Goal: Transaction & Acquisition: Purchase product/service

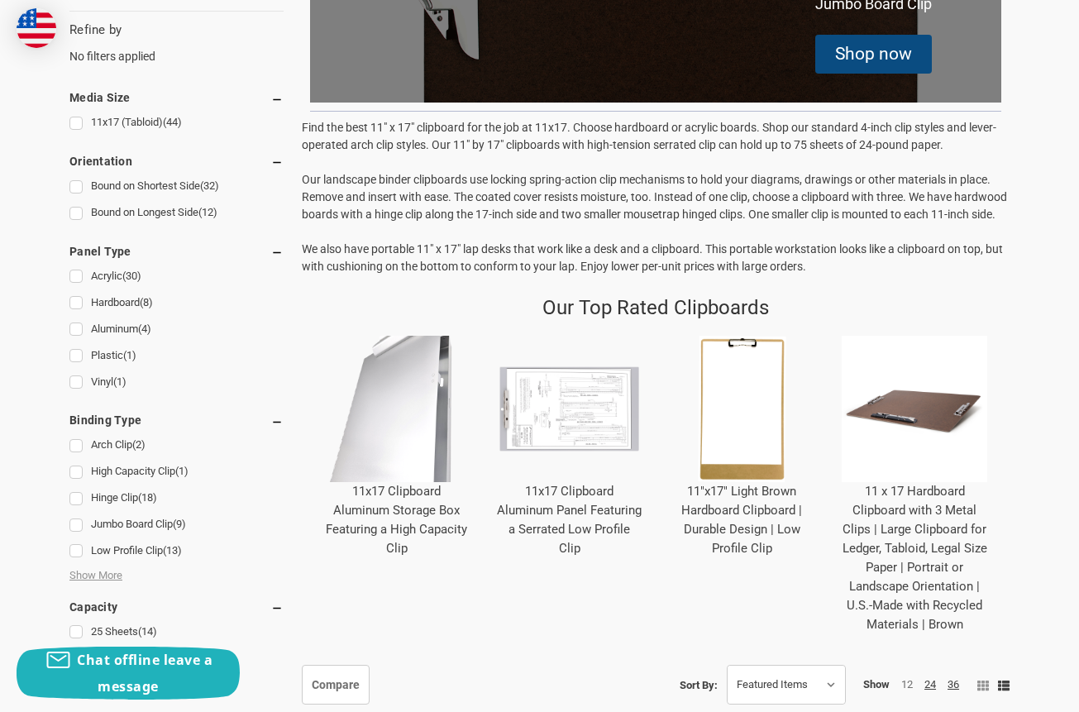
click at [769, 519] on div "11"x17" Light Brown Hardboard Clipboard | Durable Design | Low Profile Clip" at bounding box center [742, 520] width 146 height 76
click at [728, 466] on img at bounding box center [742, 409] width 146 height 146
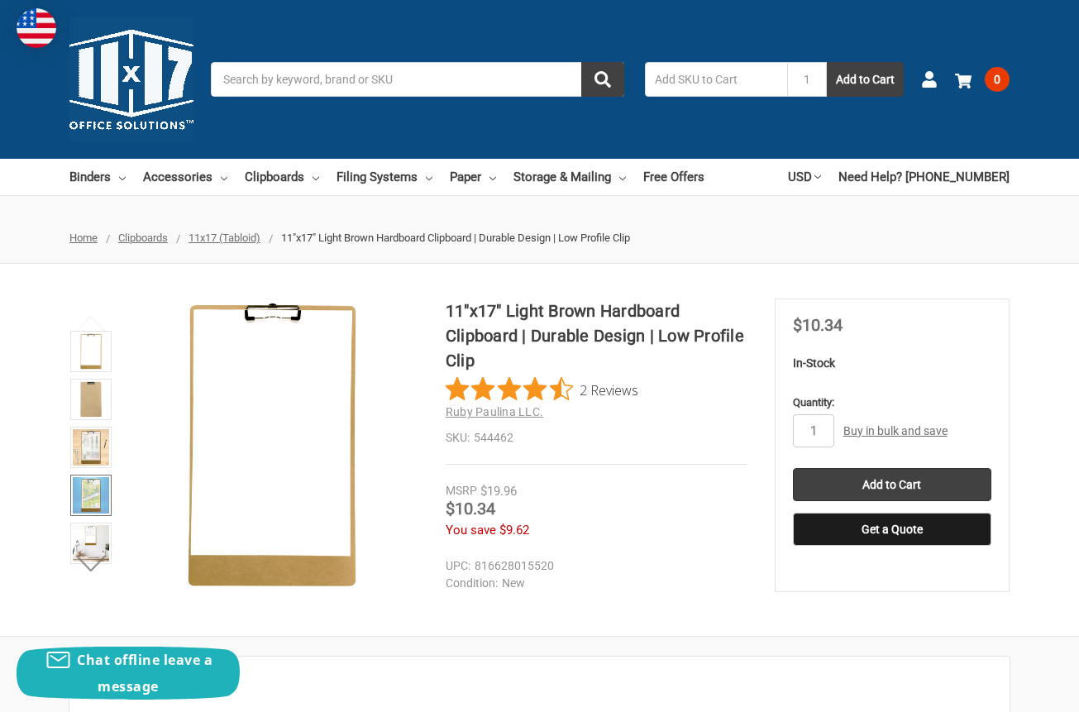
click at [88, 488] on img at bounding box center [91, 495] width 36 height 36
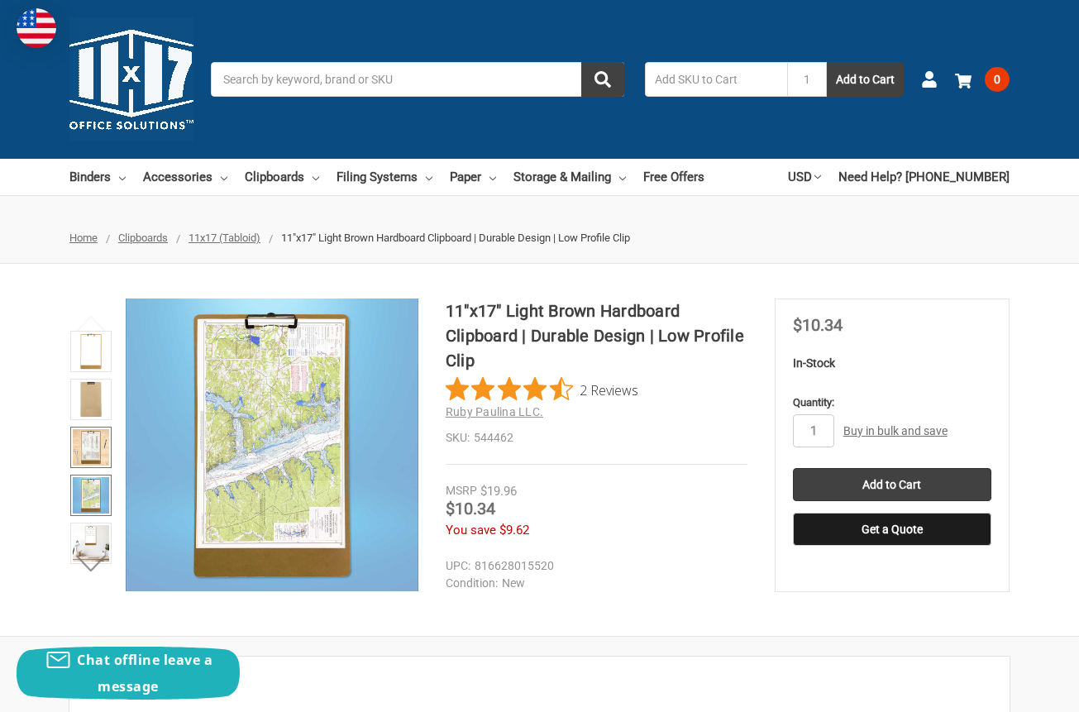
click at [85, 457] on img at bounding box center [91, 447] width 36 height 36
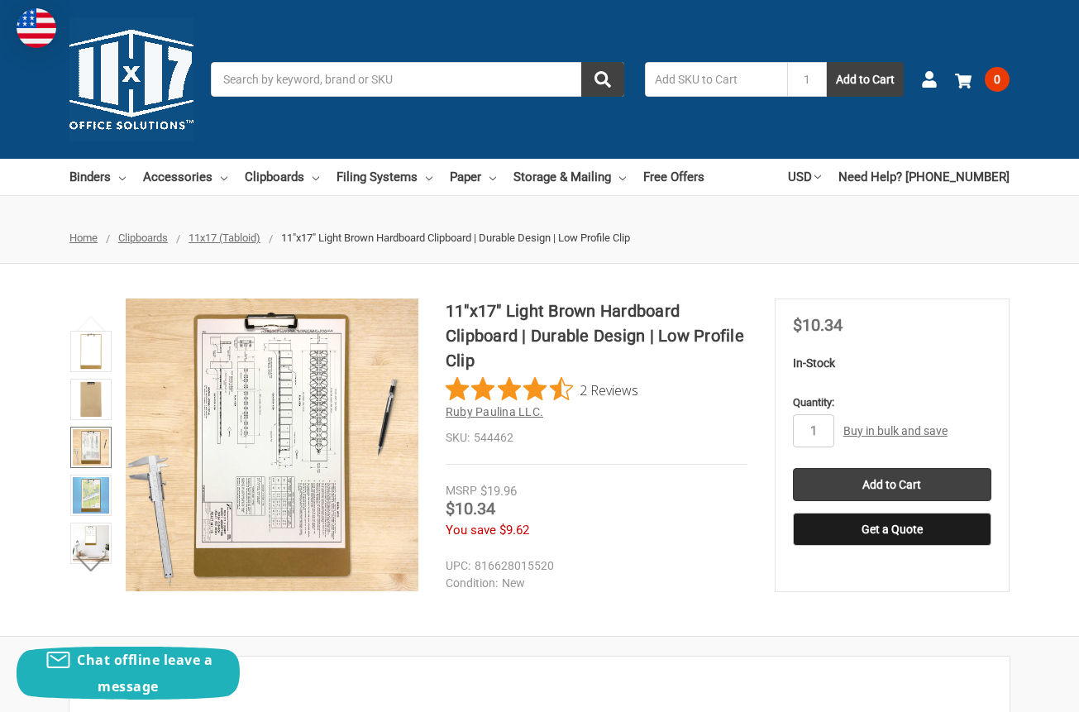
click at [502, 409] on span "Ruby Paulina LLC." at bounding box center [495, 411] width 98 height 13
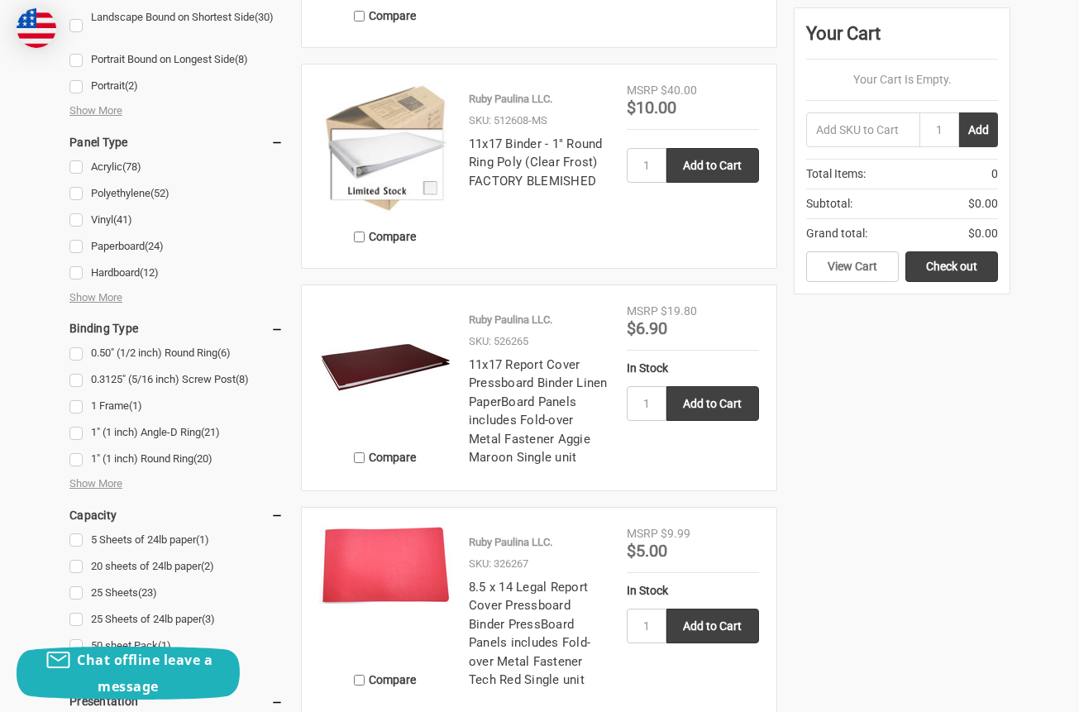
scroll to position [795, 0]
